Goal: Task Accomplishment & Management: Manage account settings

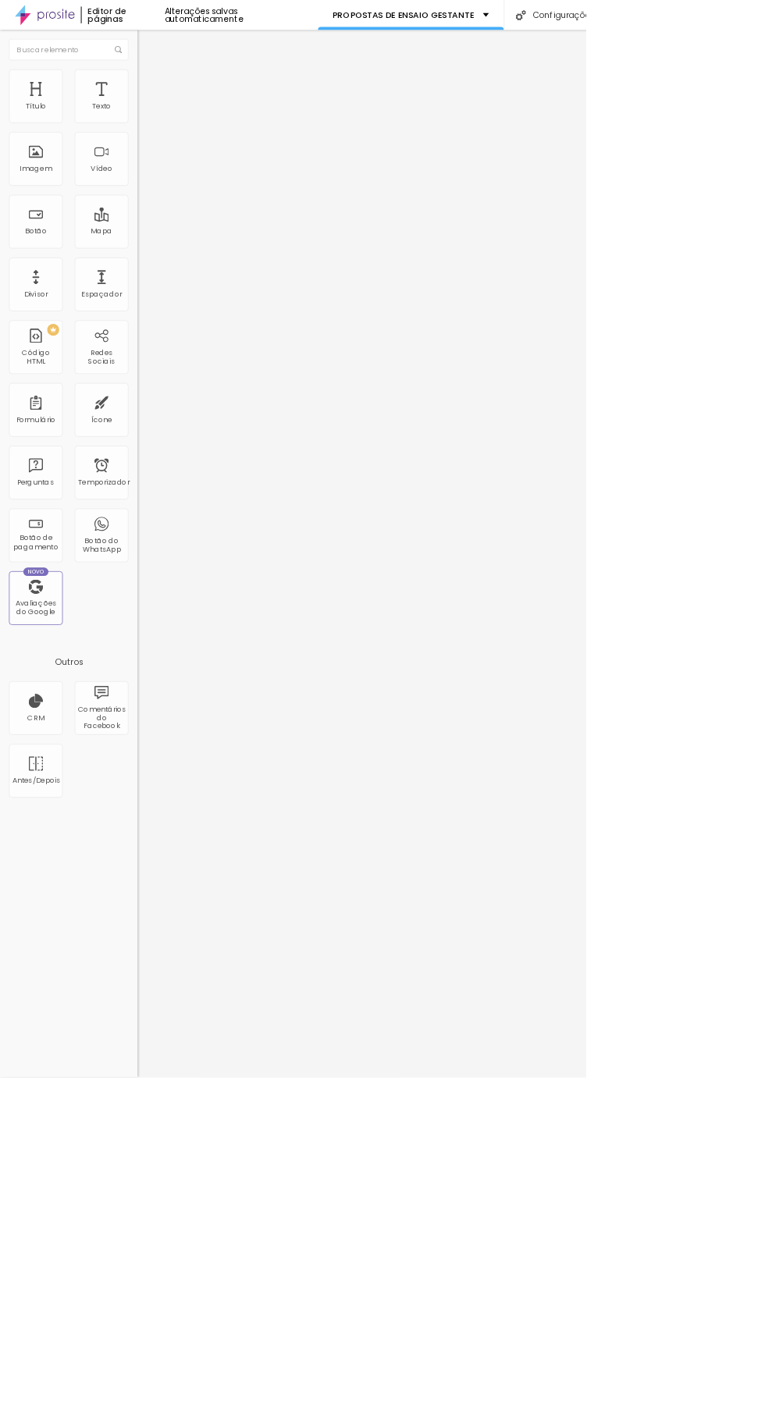
click at [613, 22] on div "PROPOSTAS DE ENSAIO GESTANTE" at bounding box center [537, 19] width 204 height 11
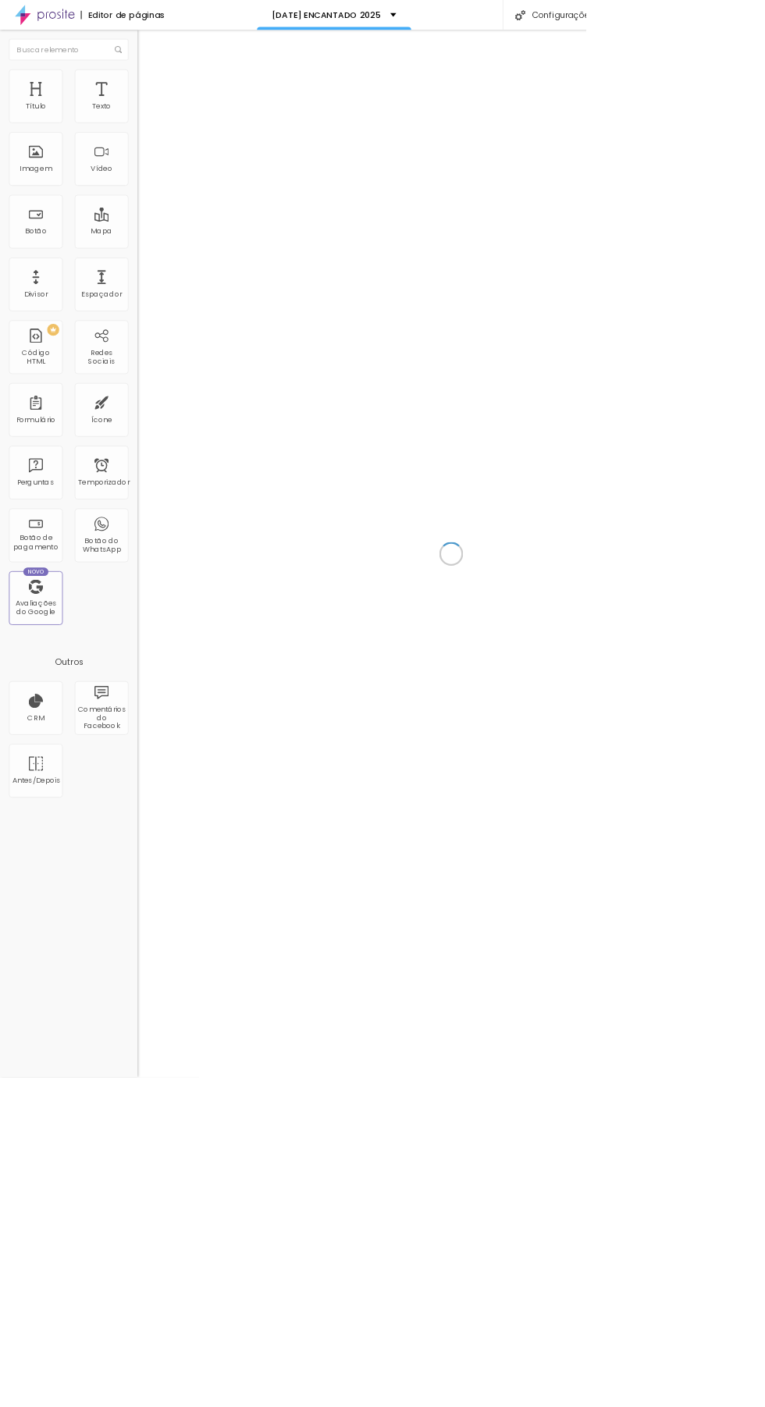
click at [498, 19] on font "[DATE] ENCANTADO 2025" at bounding box center [426, 20] width 143 height 16
click at [716, 17] on font "Configurações" at bounding box center [734, 20] width 81 height 16
